Goal: Transaction & Acquisition: Purchase product/service

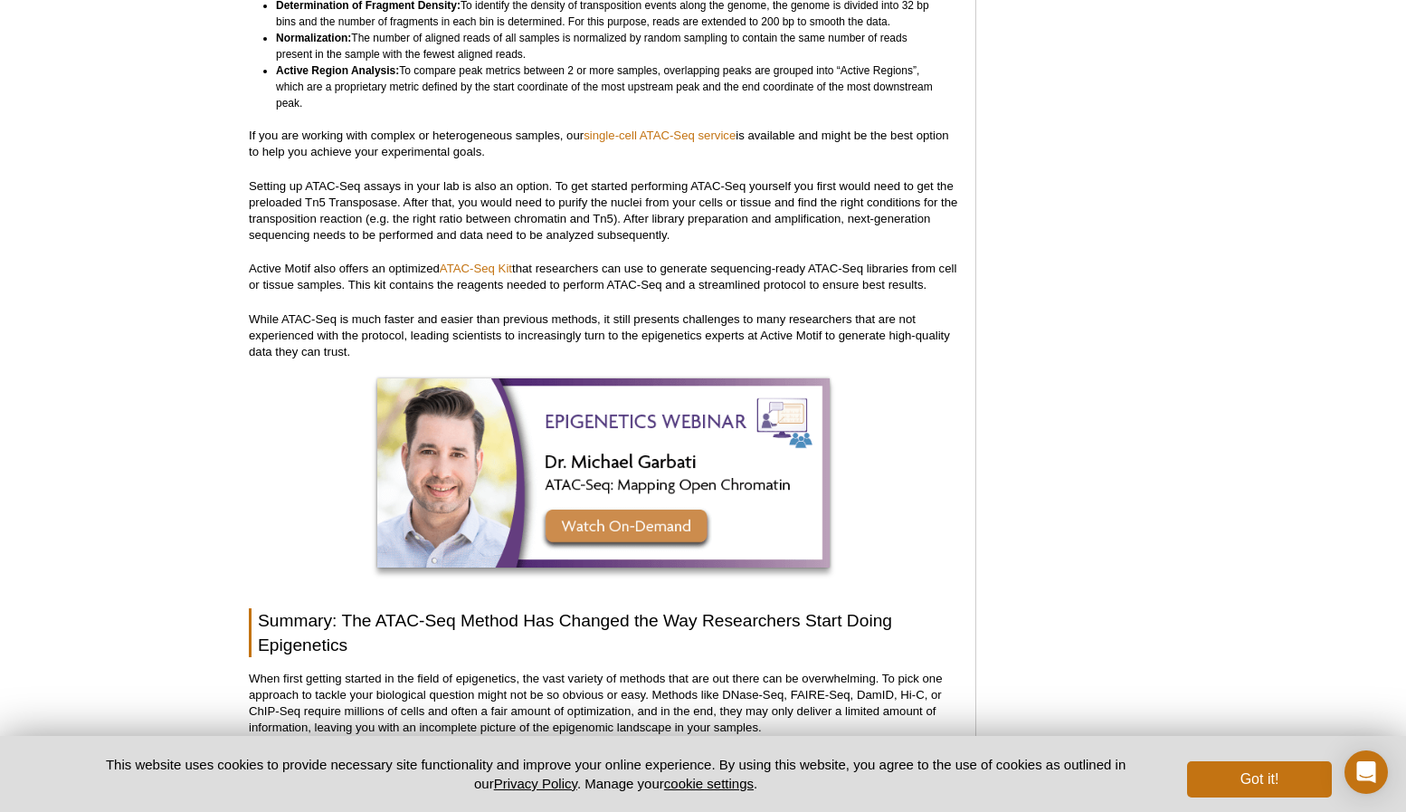
scroll to position [5149, 0]
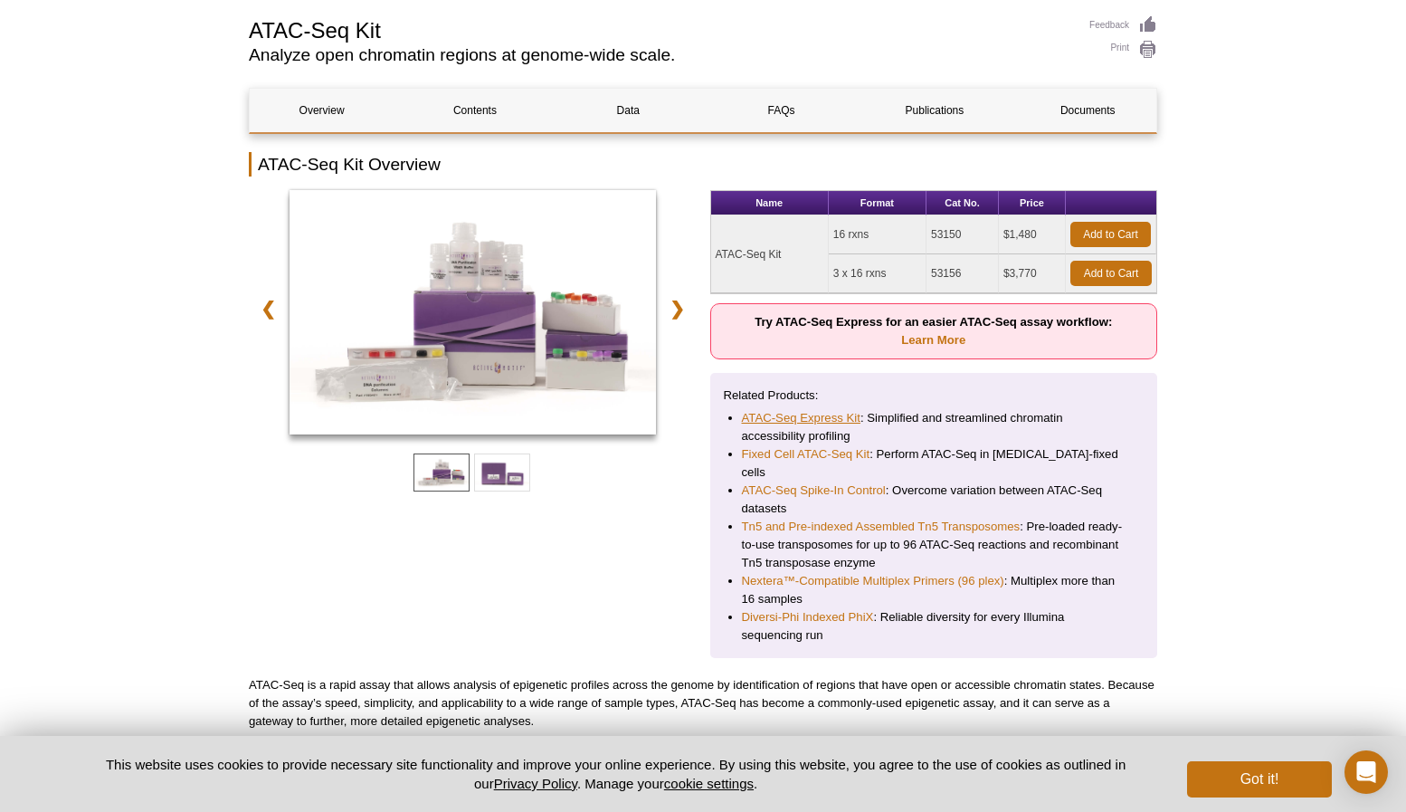
scroll to position [192, 0]
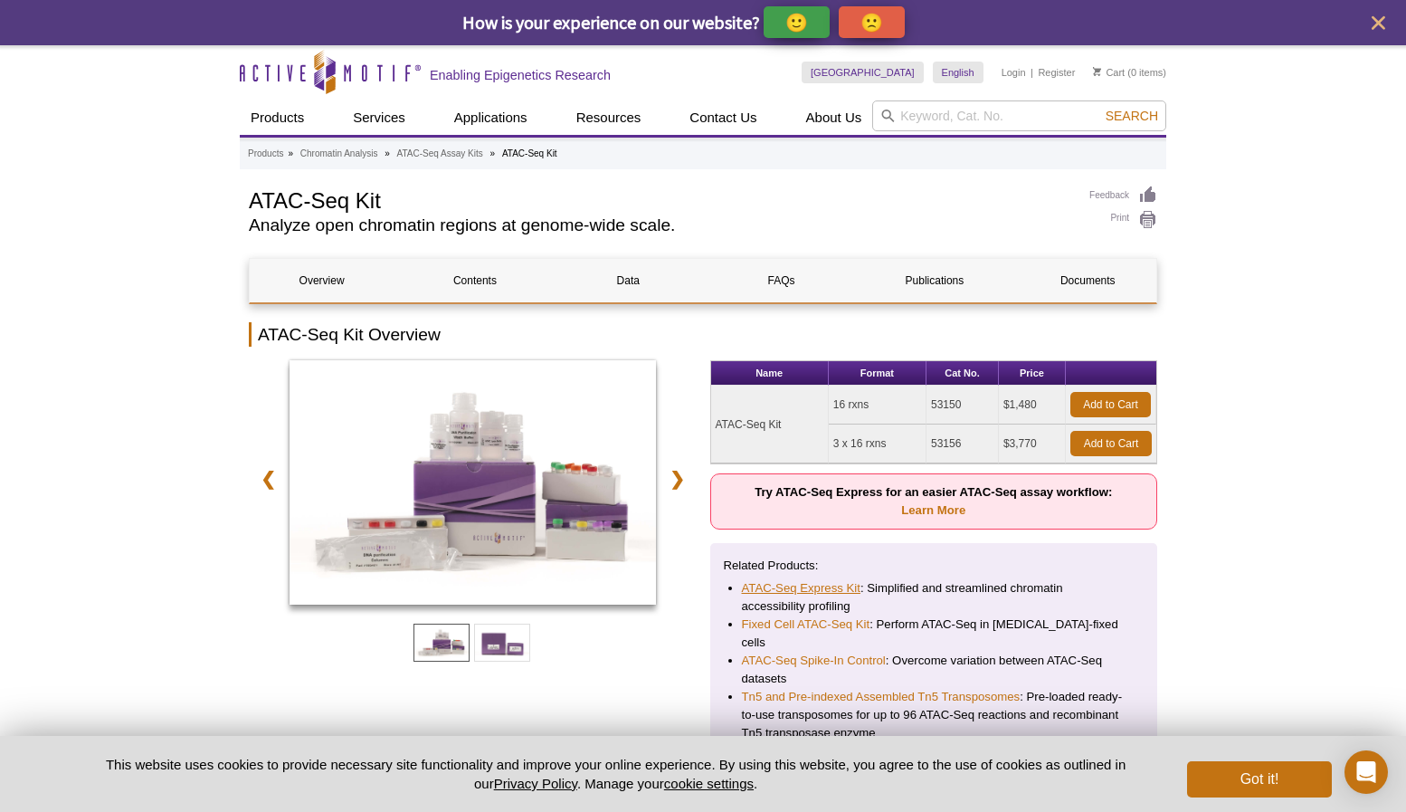
click at [766, 540] on div "Name Format Cat No. Price ATAC-Seq Kit 16 rxns 53150 $1,480 Add to Cart 3 x 16 …" at bounding box center [934, 594] width 448 height 468
click at [806, 582] on link "ATAC-Seq Express Kit" at bounding box center [801, 588] width 119 height 18
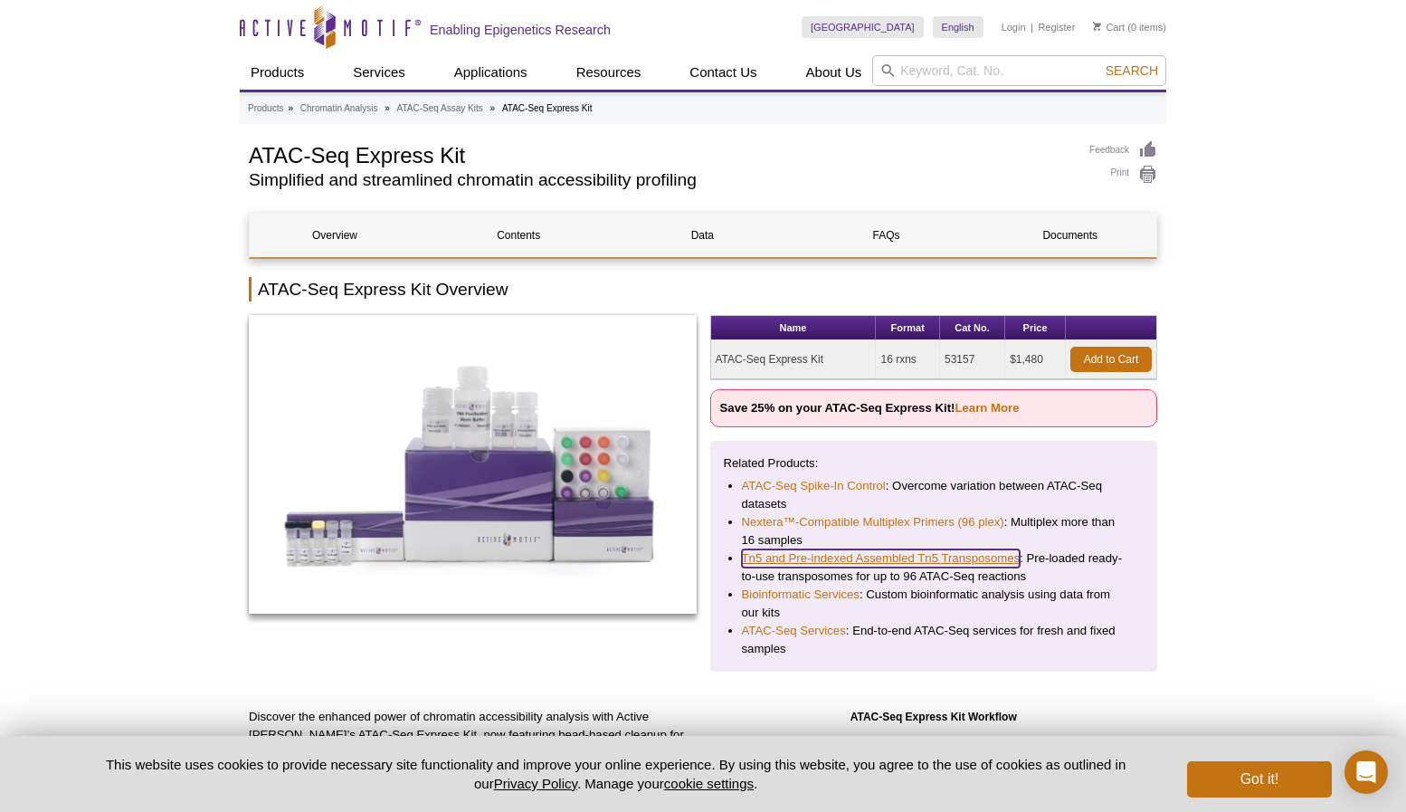
click at [882, 555] on link "Tn5 and Pre-indexed Assembled Tn5 Transposomes" at bounding box center [881, 558] width 279 height 18
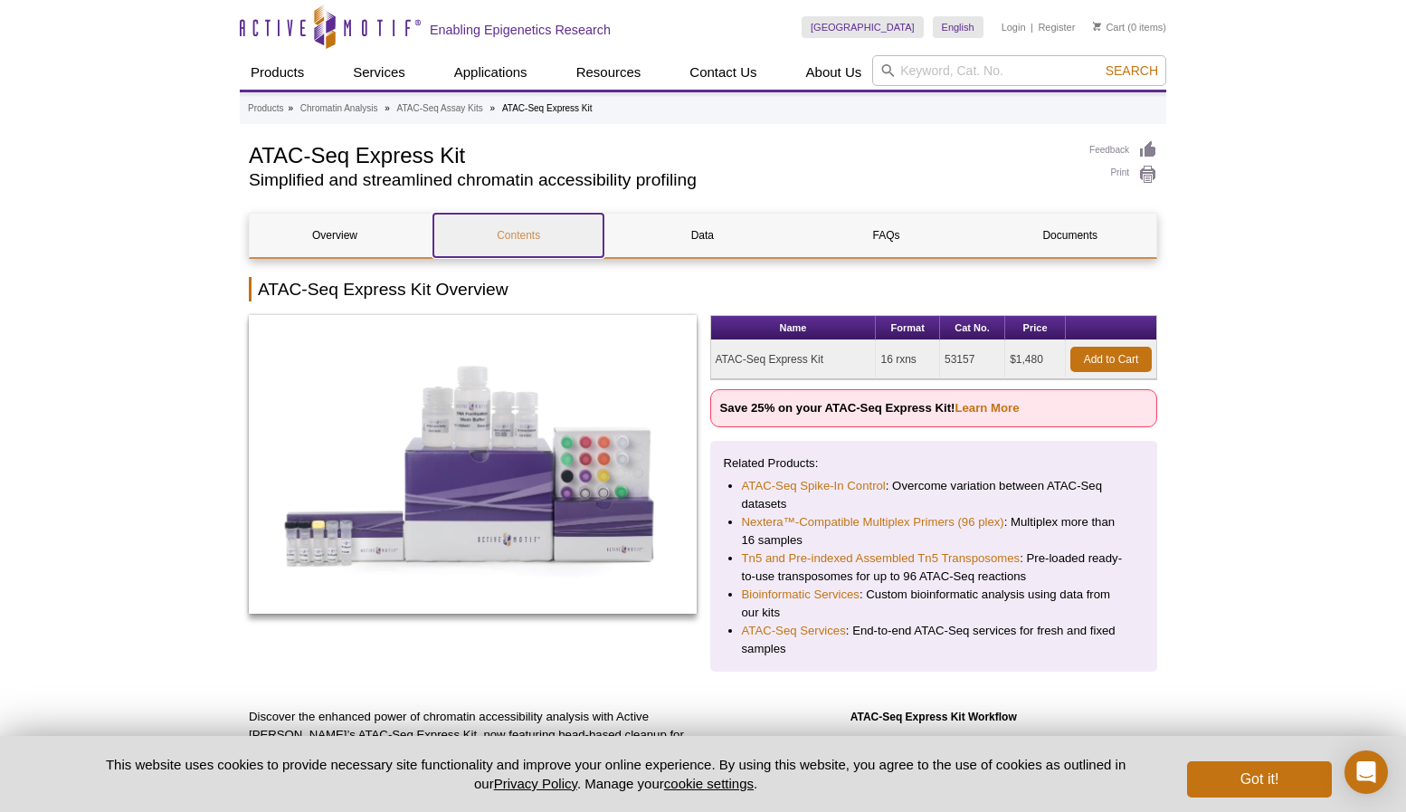
click at [527, 236] on link "Contents" at bounding box center [518, 235] width 170 height 43
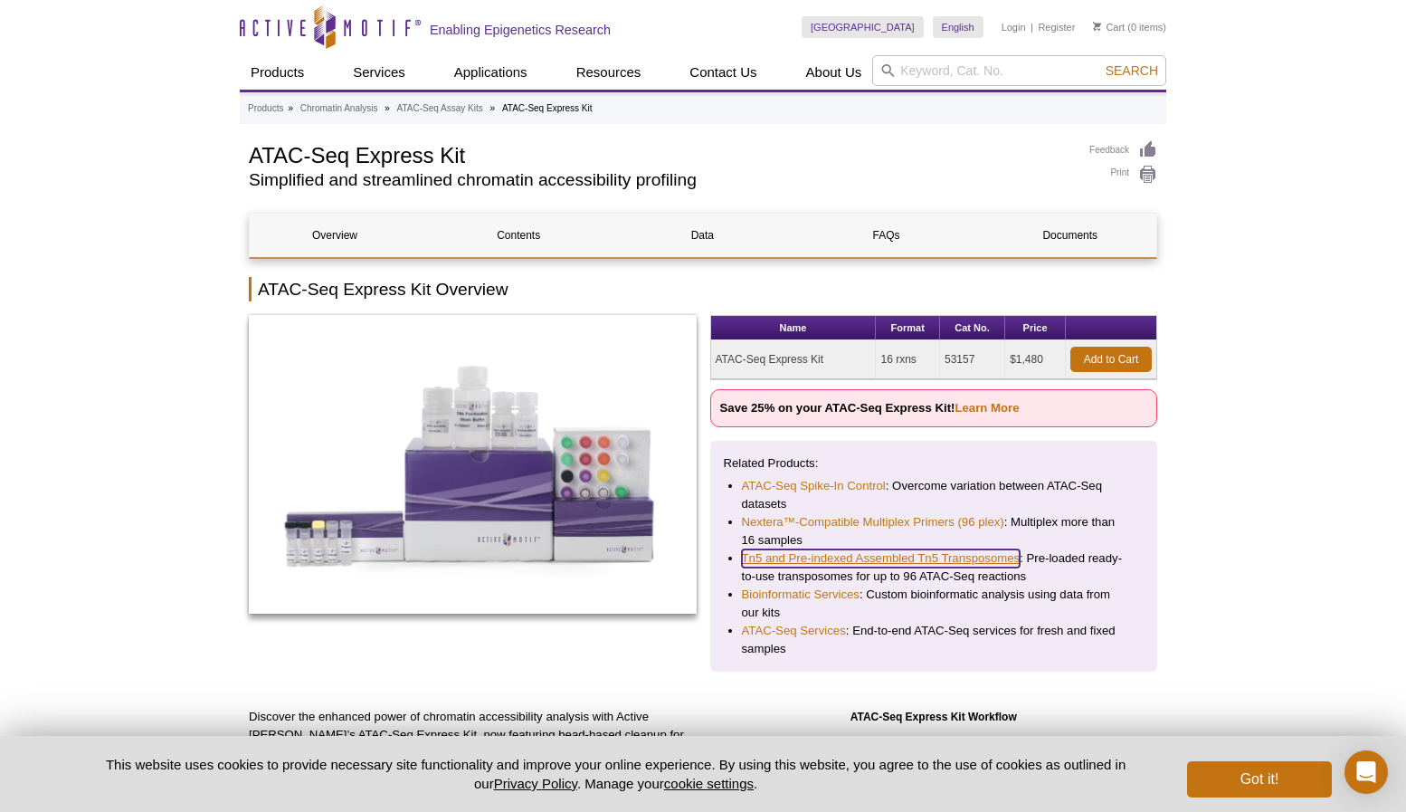
click at [853, 562] on link "Tn5 and Pre-indexed Assembled Tn5 Transposomes" at bounding box center [881, 558] width 279 height 18
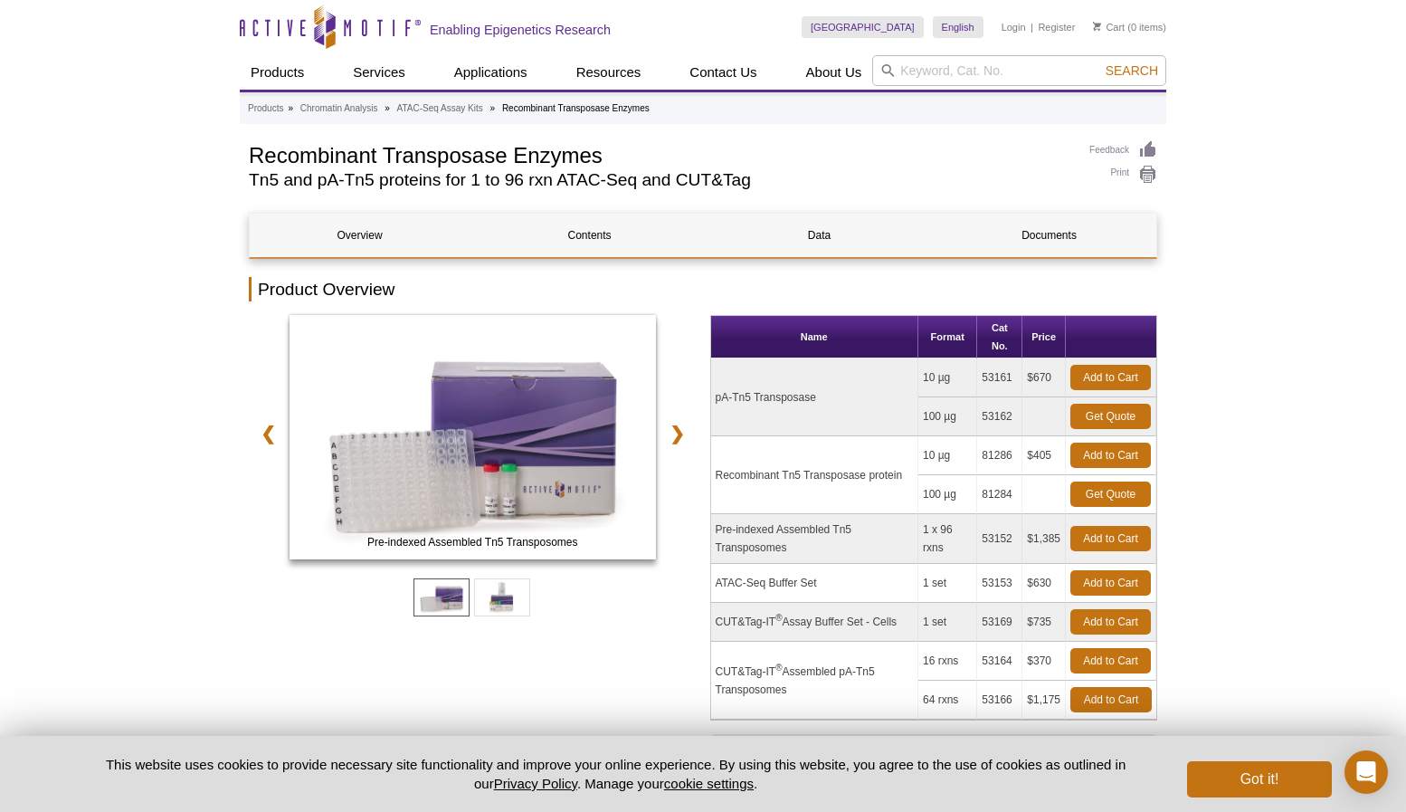
click at [794, 583] on td "ATAC-Seq Buffer Set" at bounding box center [814, 583] width 207 height 39
click at [1105, 577] on link "Add to Cart" at bounding box center [1110, 582] width 81 height 25
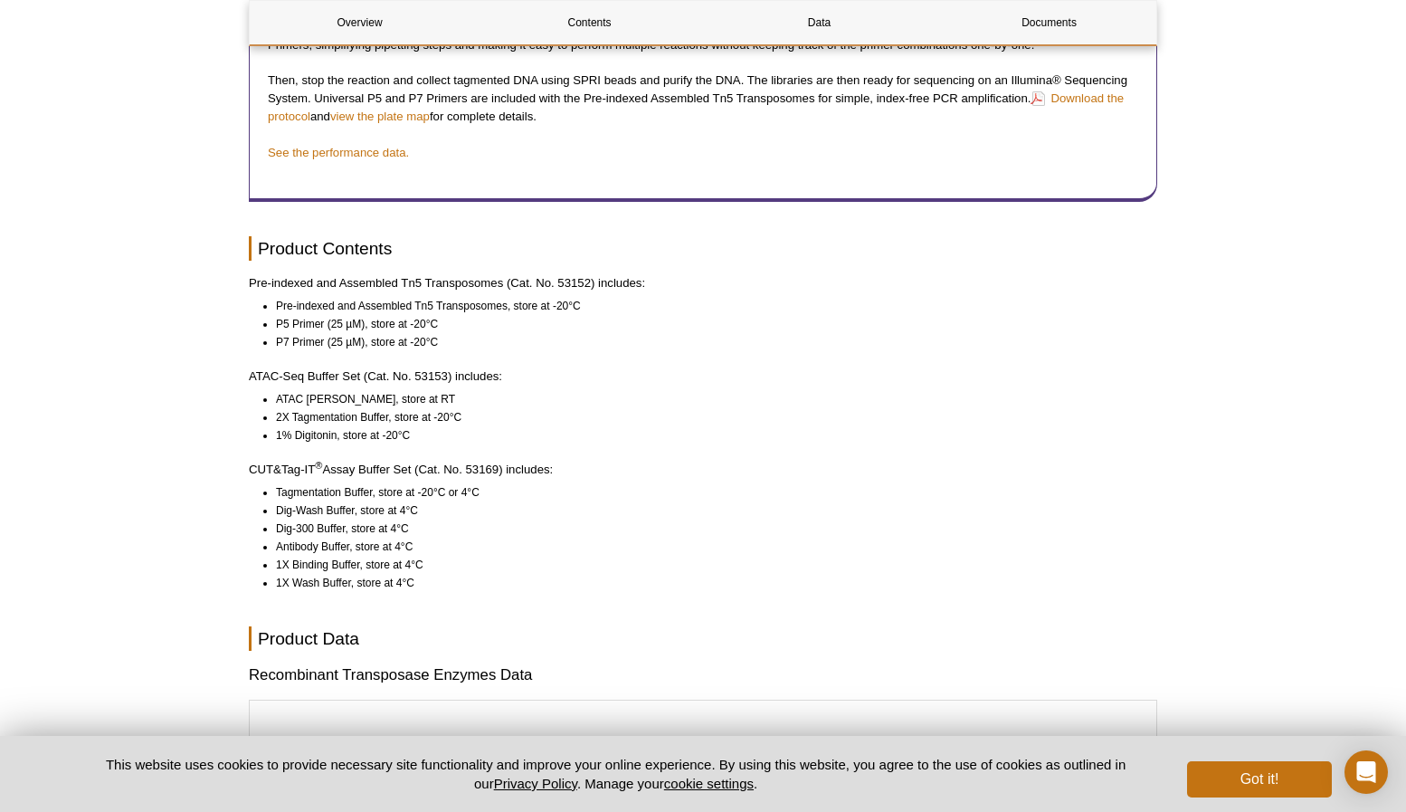
scroll to position [1799, 0]
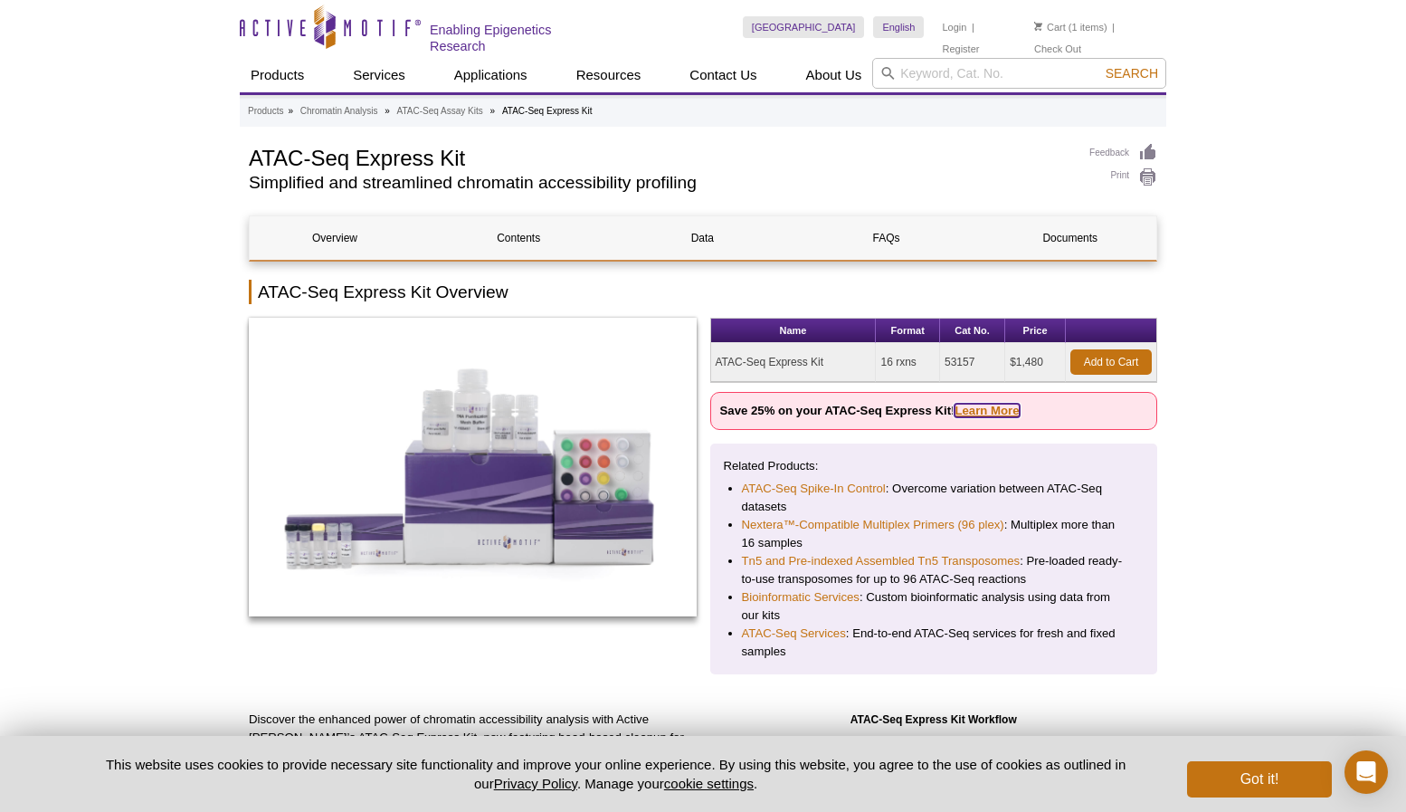
click at [978, 407] on link "Learn More" at bounding box center [986, 411] width 64 height 14
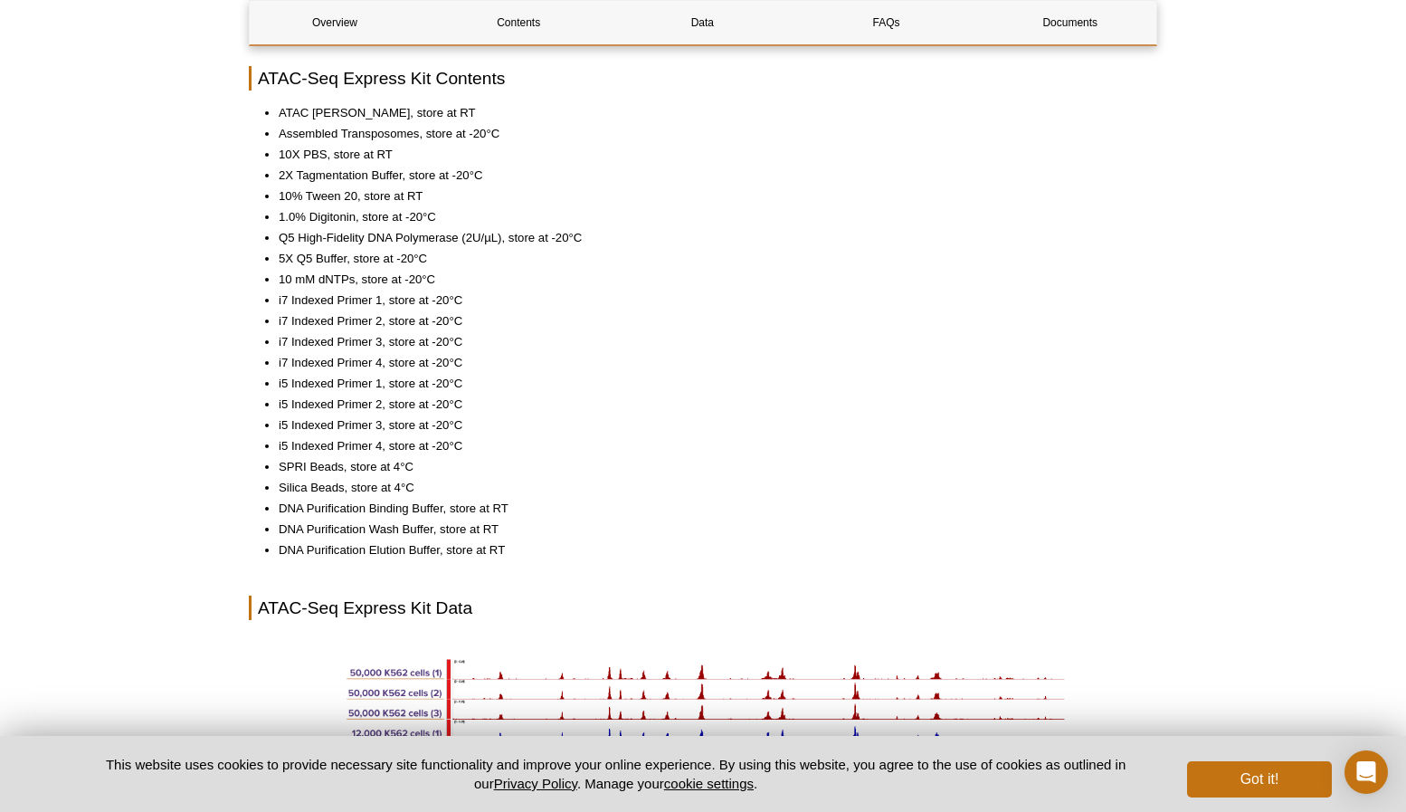
scroll to position [1654, 0]
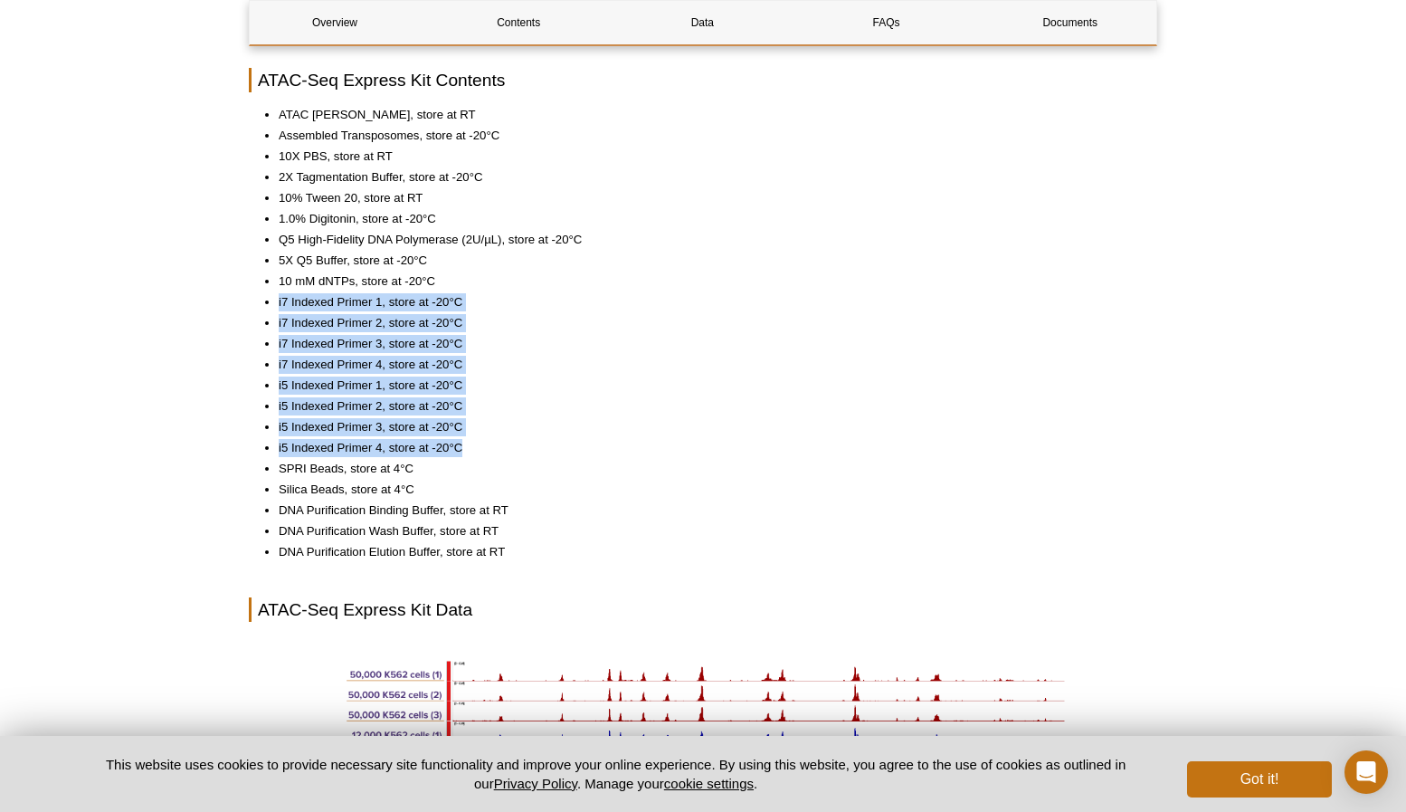
drag, startPoint x: 261, startPoint y: 295, endPoint x: 590, endPoint y: 436, distance: 357.5
click at [590, 436] on ul "ATAC Lysis Buffer, store at RT Assembled Transposomes, store at -20°C 10X PBS, …" at bounding box center [694, 333] width 890 height 455
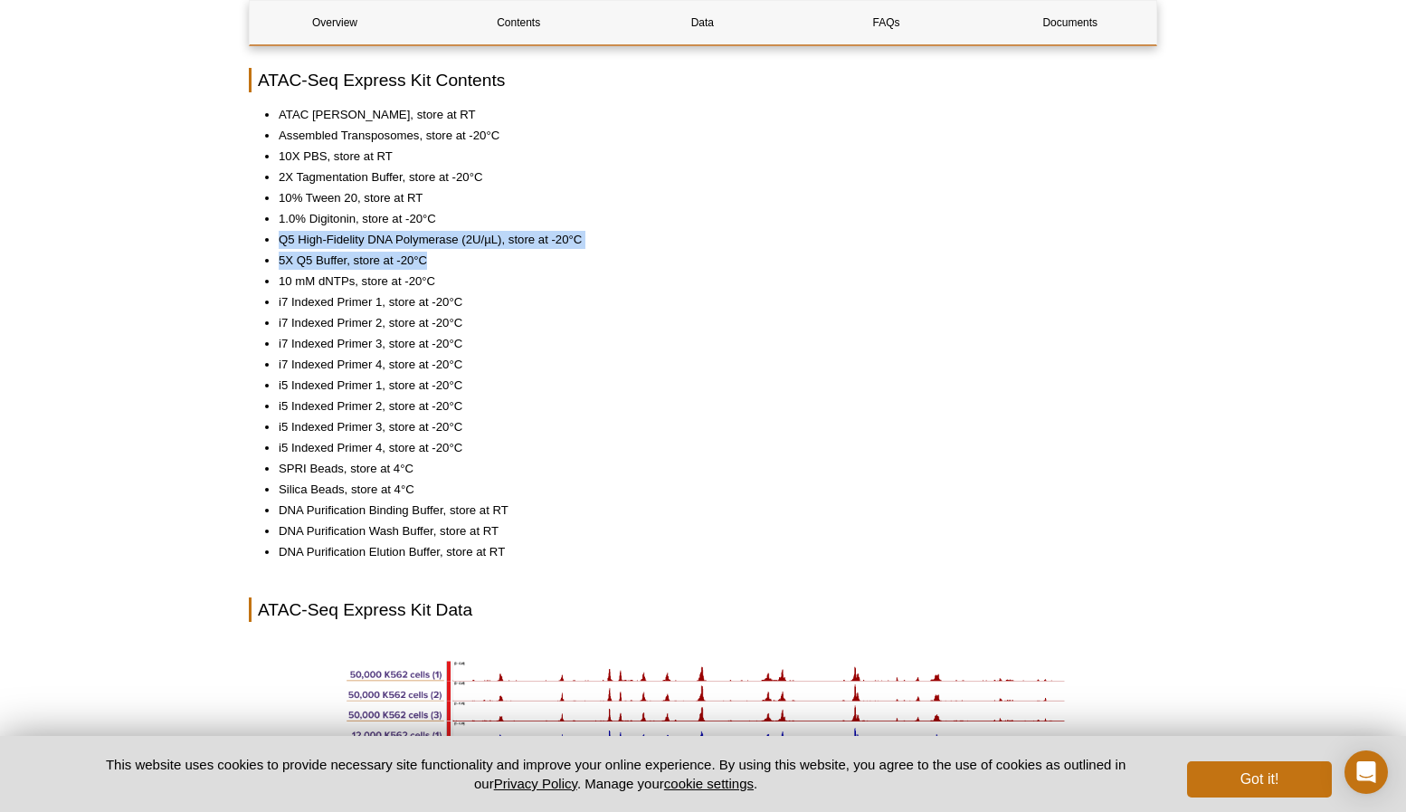
drag, startPoint x: 264, startPoint y: 233, endPoint x: 459, endPoint y: 253, distance: 195.6
click at [459, 253] on ul "ATAC Lysis Buffer, store at RT Assembled Transposomes, store at -20°C 10X PBS, …" at bounding box center [694, 333] width 890 height 455
click at [733, 392] on ul "ATAC Lysis Buffer, store at RT Assembled Transposomes, store at -20°C 10X PBS, …" at bounding box center [694, 333] width 890 height 455
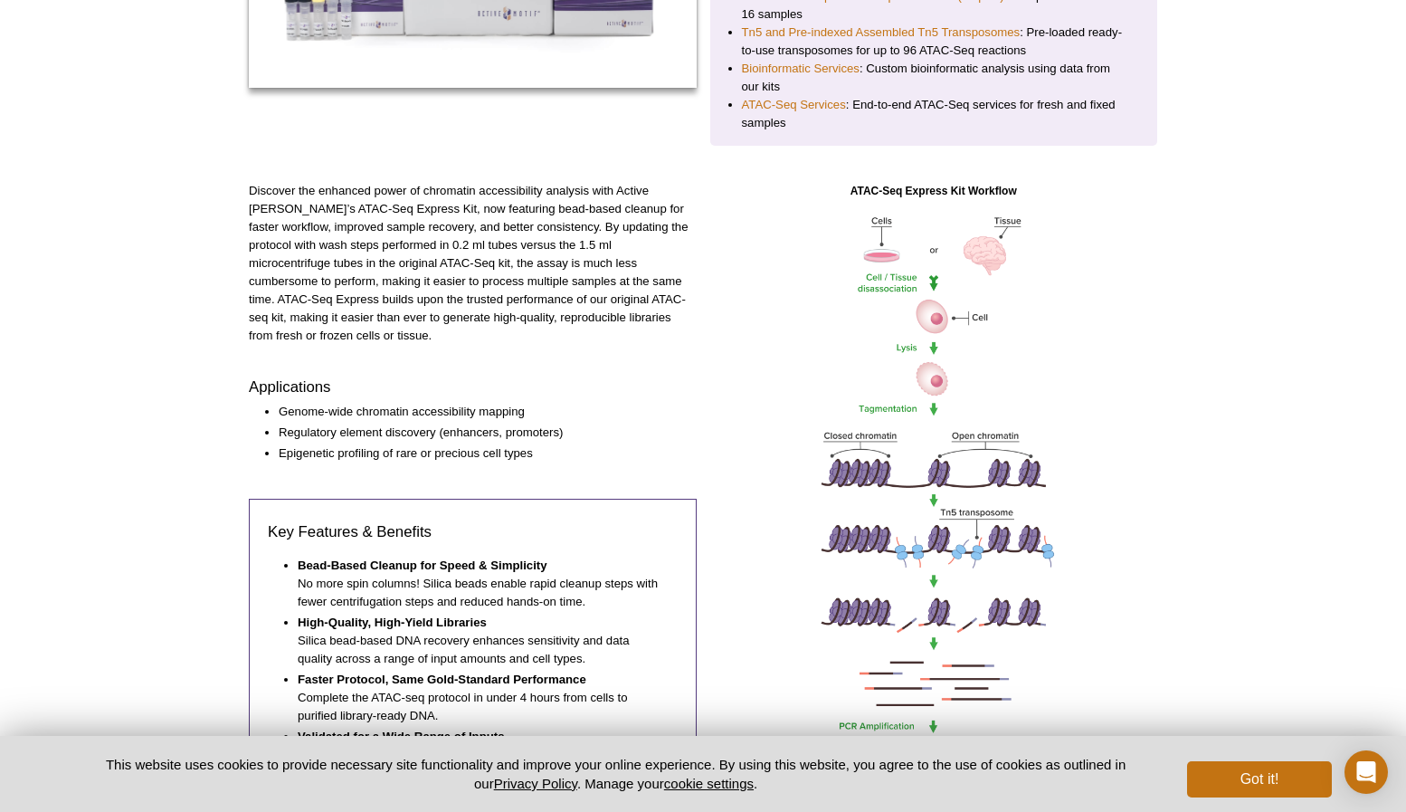
scroll to position [0, 0]
